Goal: Task Accomplishment & Management: Manage account settings

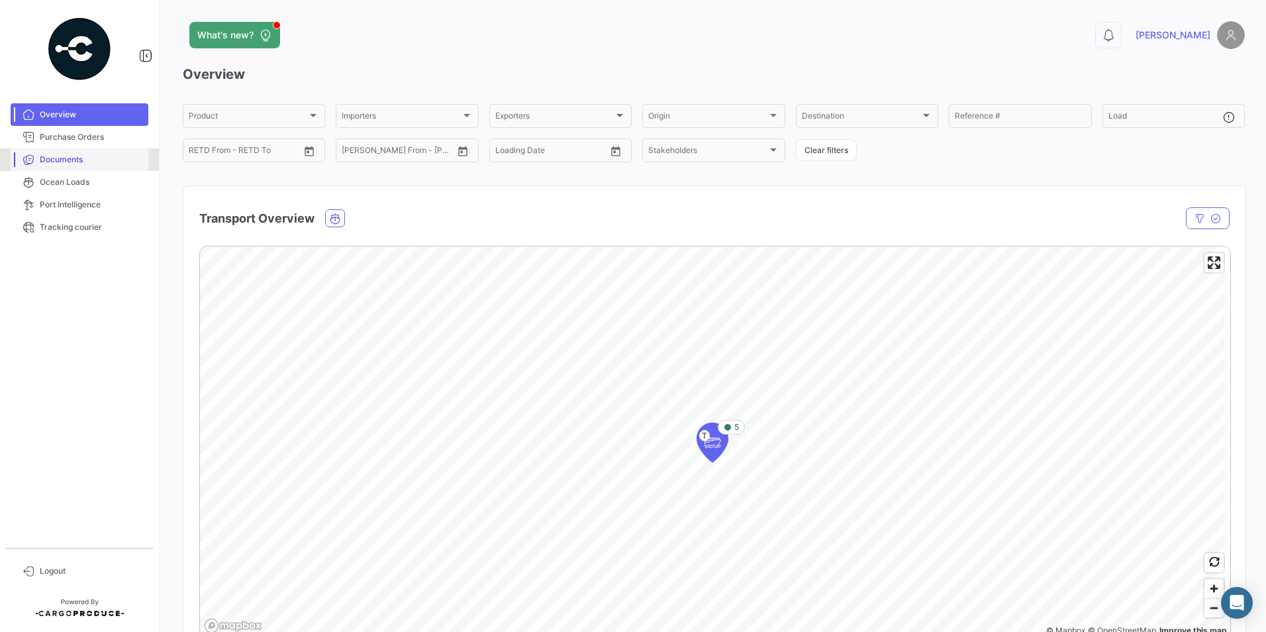
click at [91, 165] on span "Documents" at bounding box center [91, 160] width 103 height 12
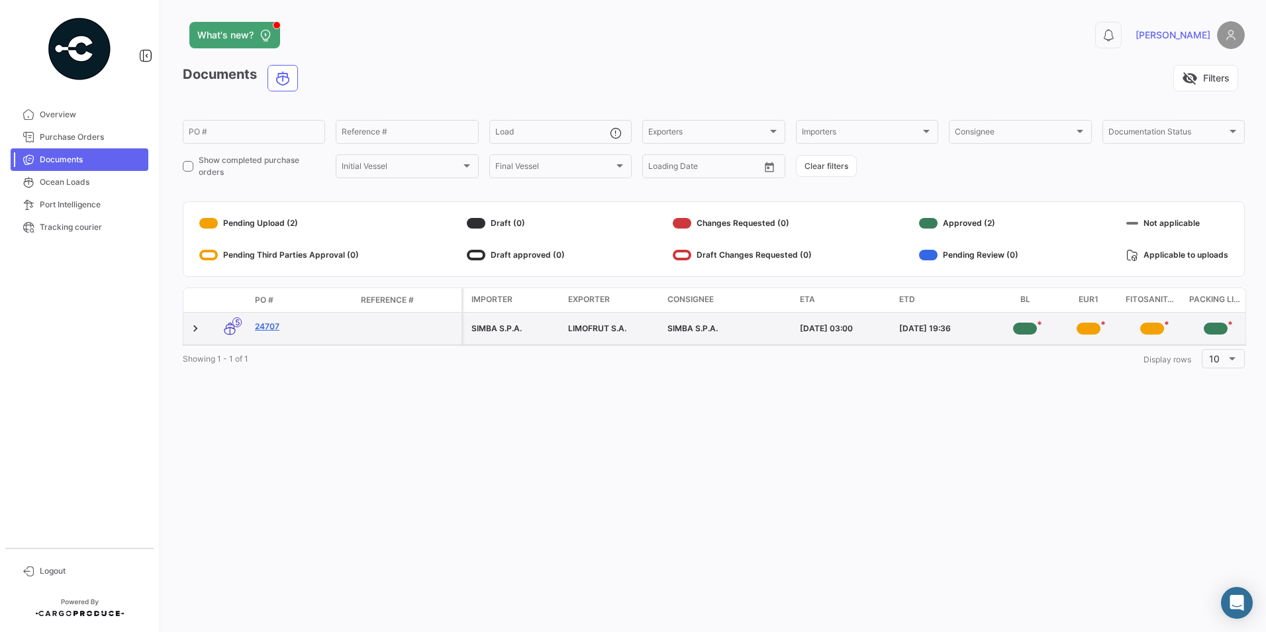
click at [266, 329] on link "24707" at bounding box center [302, 326] width 95 height 12
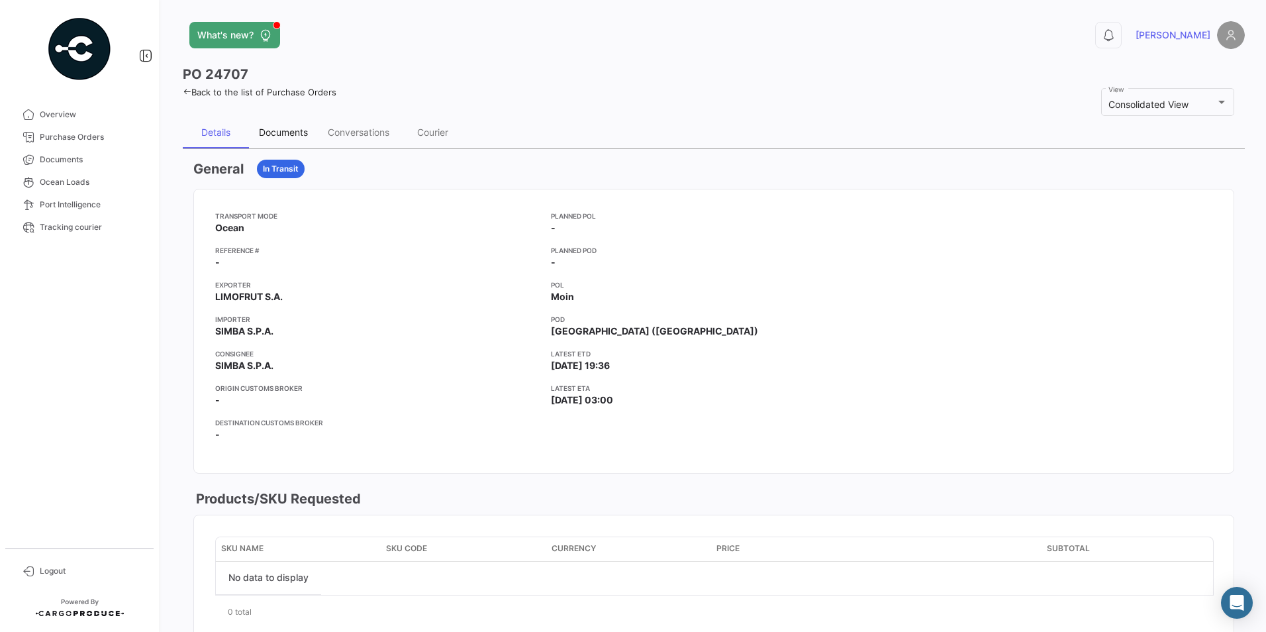
click at [276, 133] on div "Documents" at bounding box center [283, 131] width 49 height 11
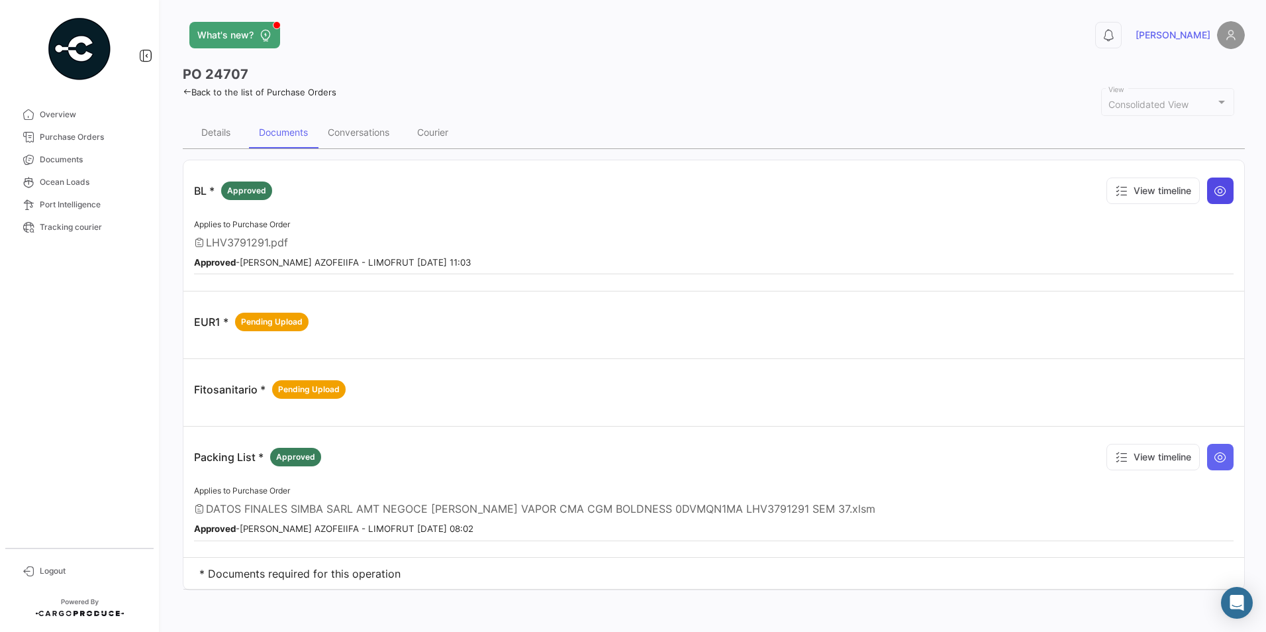
click at [1218, 189] on icon at bounding box center [1220, 190] width 13 height 13
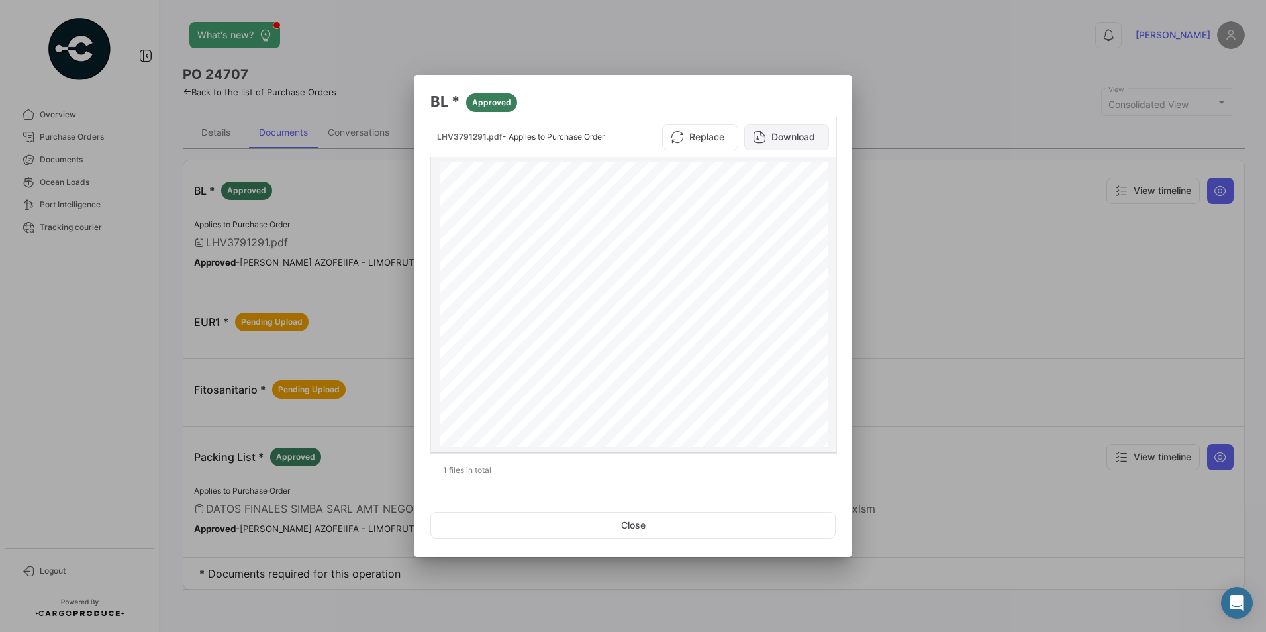
click at [773, 143] on button "Download" at bounding box center [786, 137] width 85 height 26
click at [1001, 101] on div at bounding box center [633, 316] width 1266 height 632
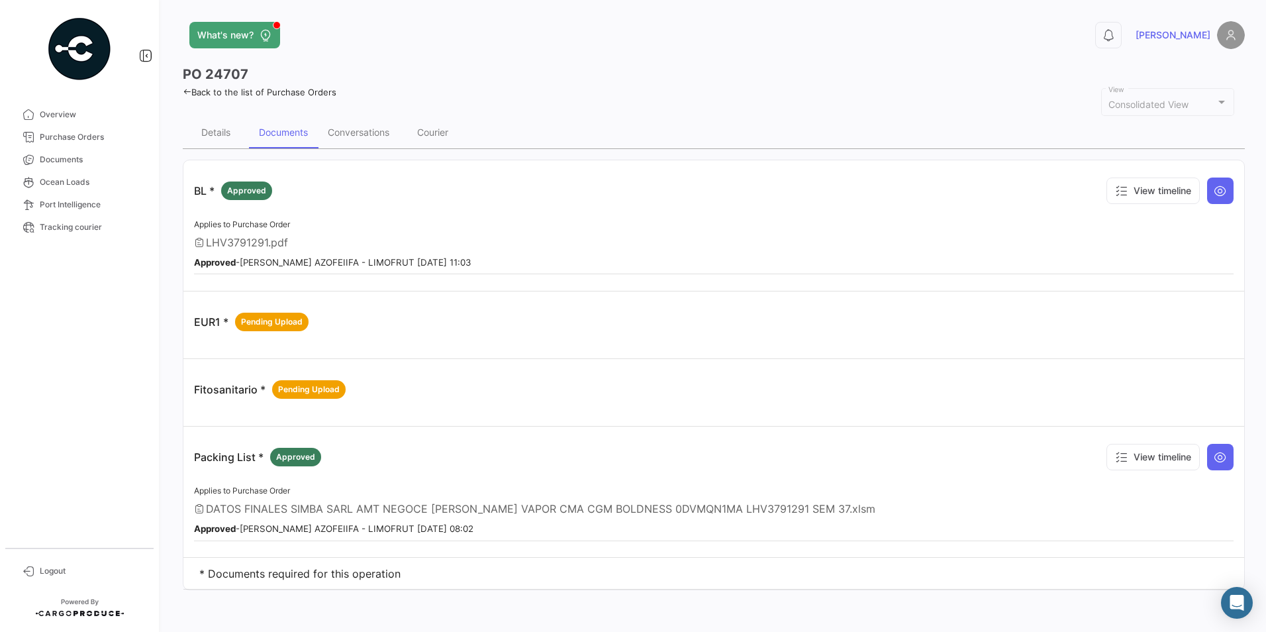
click at [217, 521] on div "Approved - [PERSON_NAME] - LIMOFRUT [DATE] 08:02" at bounding box center [714, 527] width 1040 height 13
click at [1218, 457] on icon at bounding box center [1220, 456] width 13 height 13
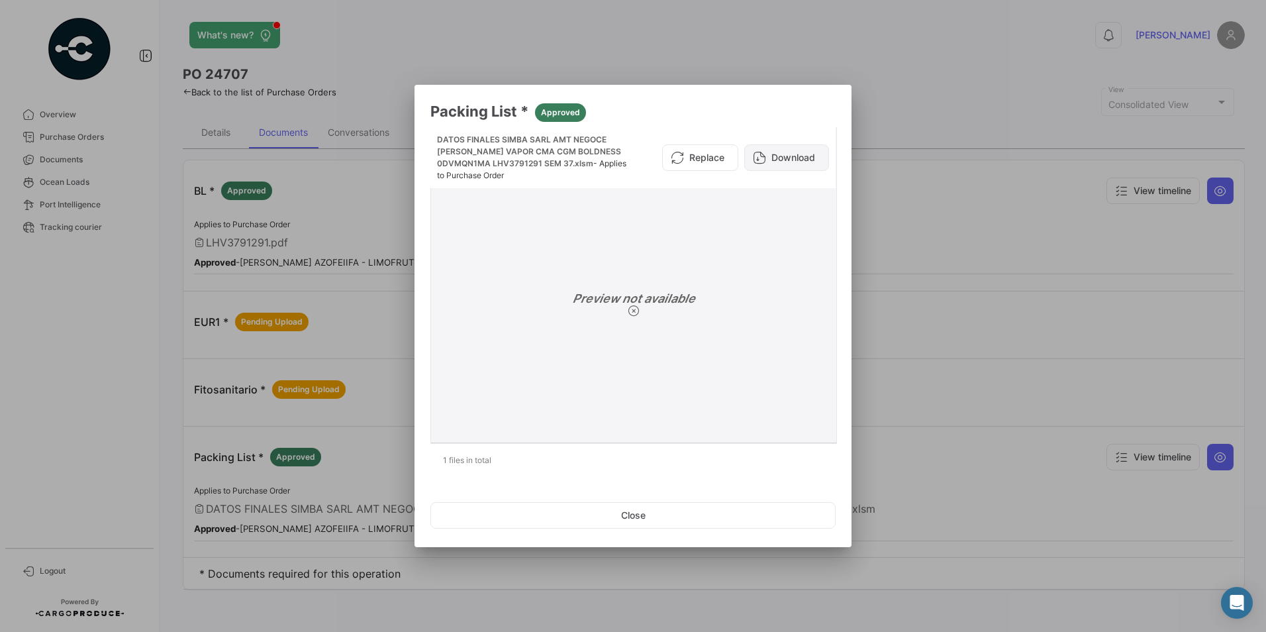
click at [789, 156] on button "Download" at bounding box center [786, 157] width 85 height 26
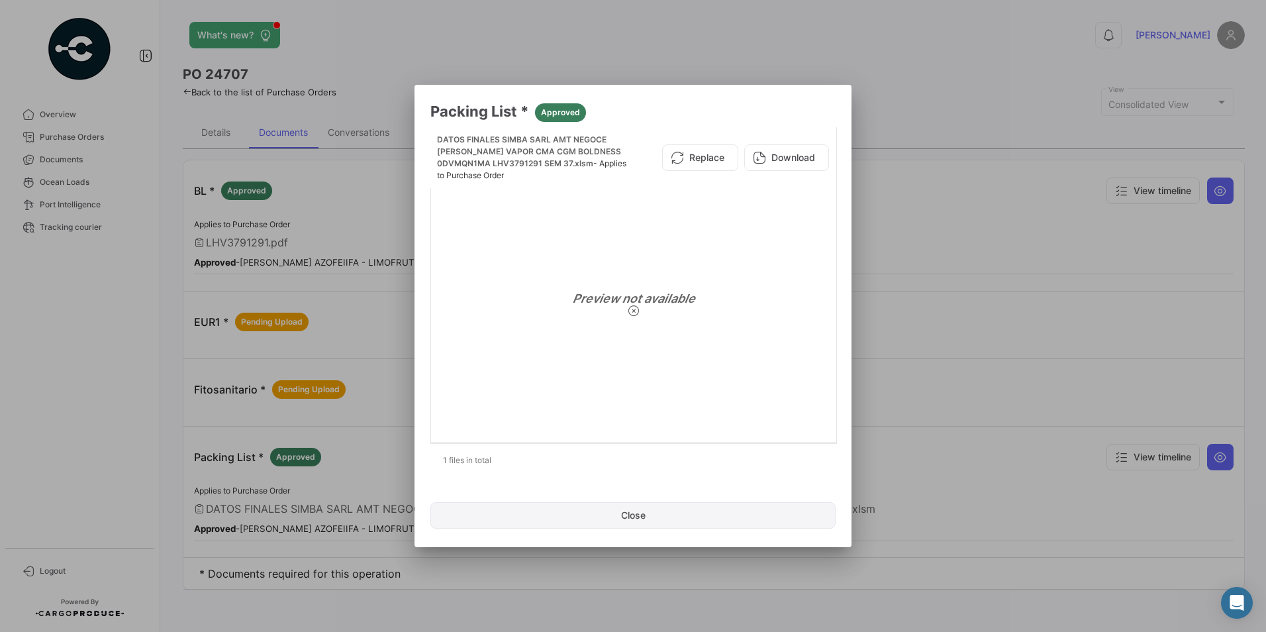
click at [631, 526] on button "Close" at bounding box center [632, 515] width 405 height 26
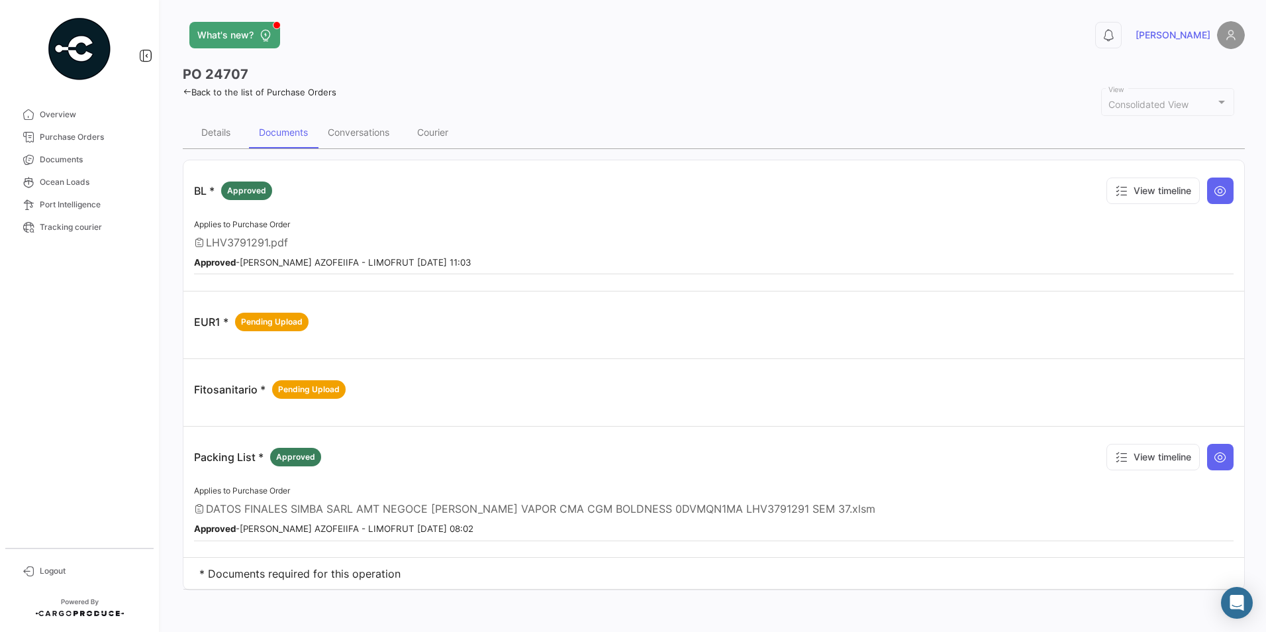
click at [1228, 37] on img at bounding box center [1231, 35] width 28 height 28
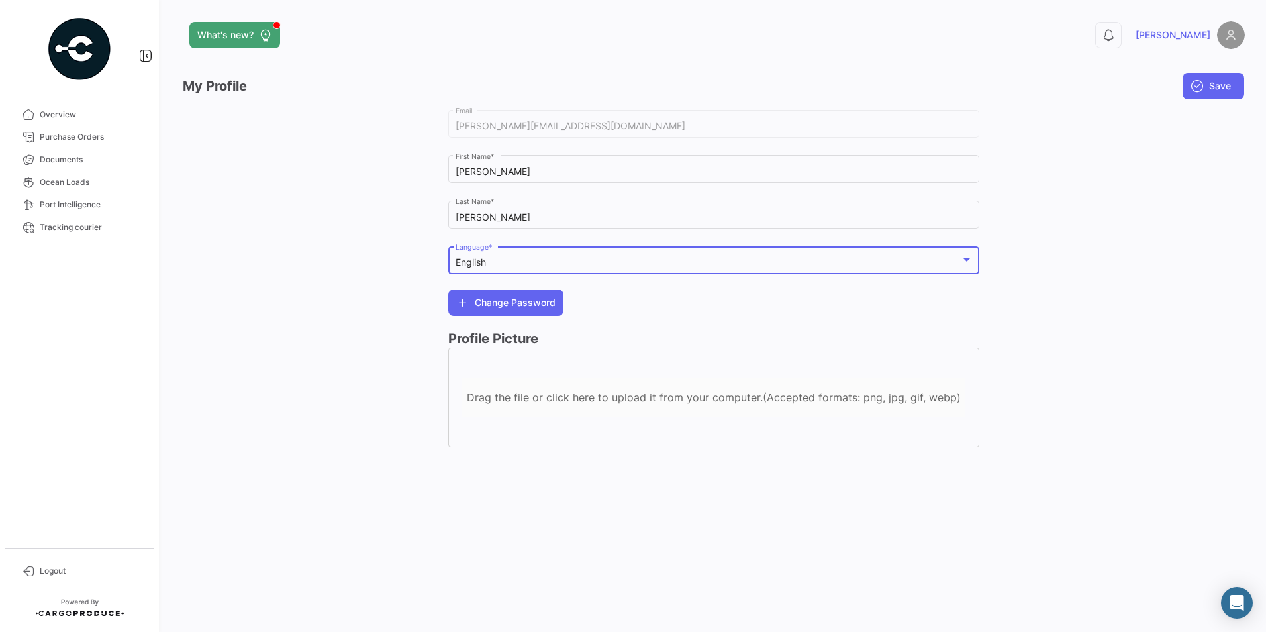
click at [930, 268] on div "English" at bounding box center [708, 262] width 505 height 11
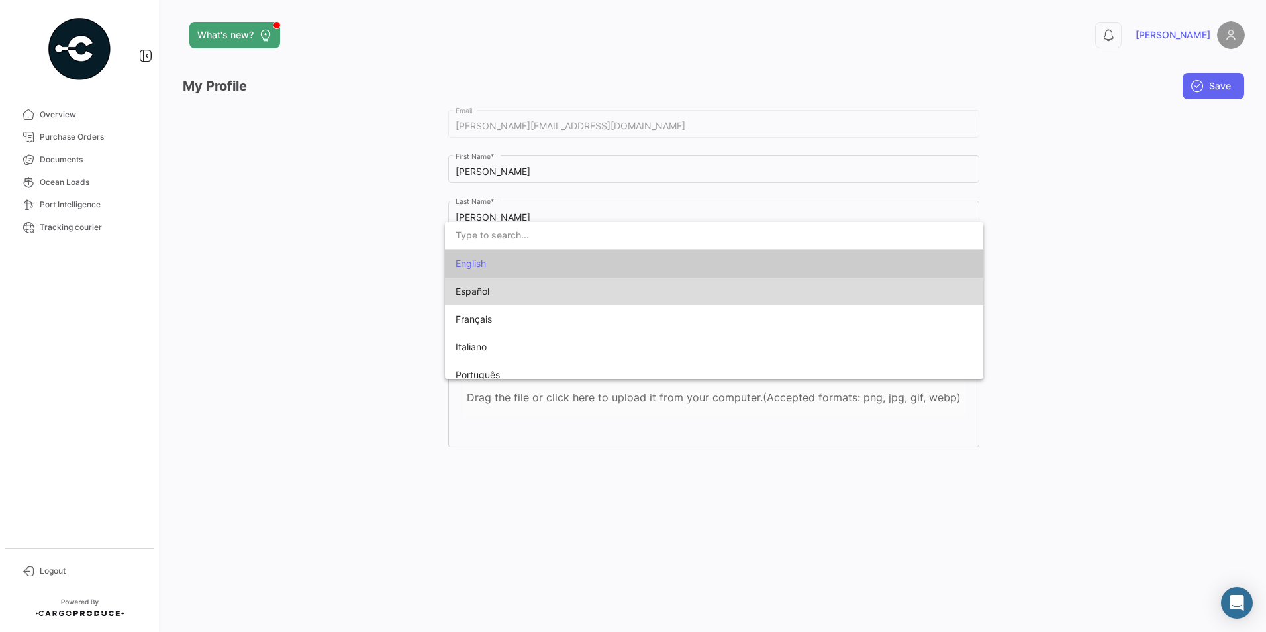
click at [738, 303] on mat-option "Español" at bounding box center [714, 291] width 538 height 28
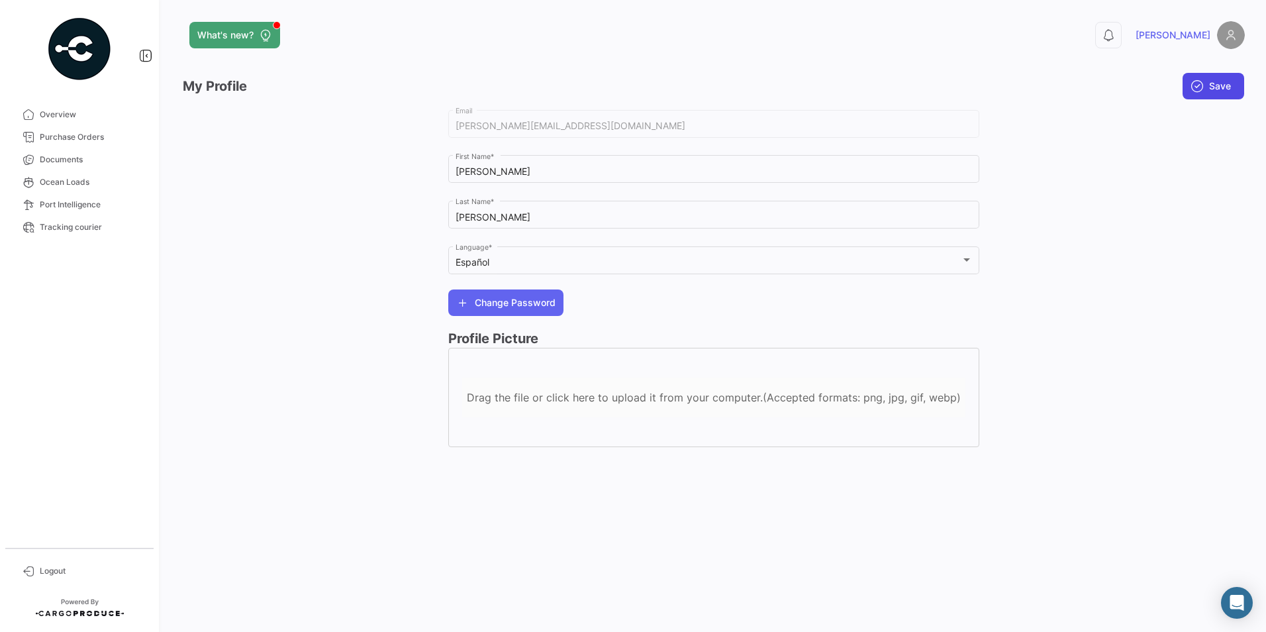
click at [1211, 76] on button "Save" at bounding box center [1214, 86] width 62 height 26
